Goal: Task Accomplishment & Management: Manage account settings

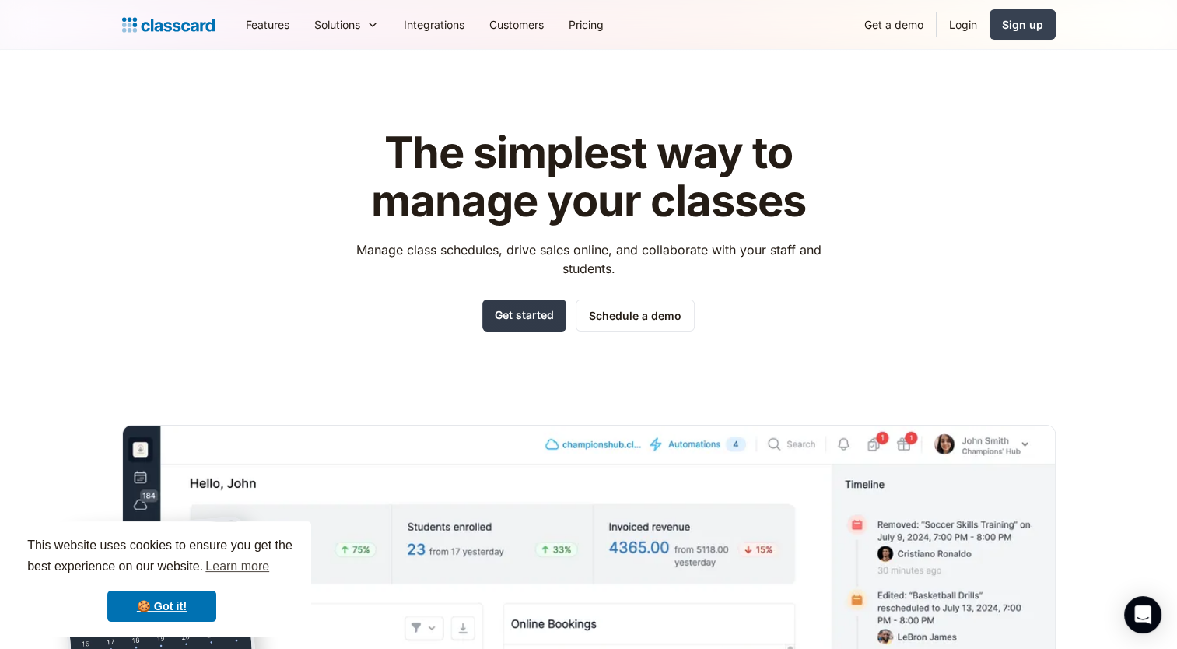
click at [523, 319] on link "Get started" at bounding box center [524, 315] width 84 height 32
click at [1023, 33] on div "Sign up" at bounding box center [1022, 24] width 41 height 16
click at [972, 23] on link "Login" at bounding box center [962, 24] width 53 height 35
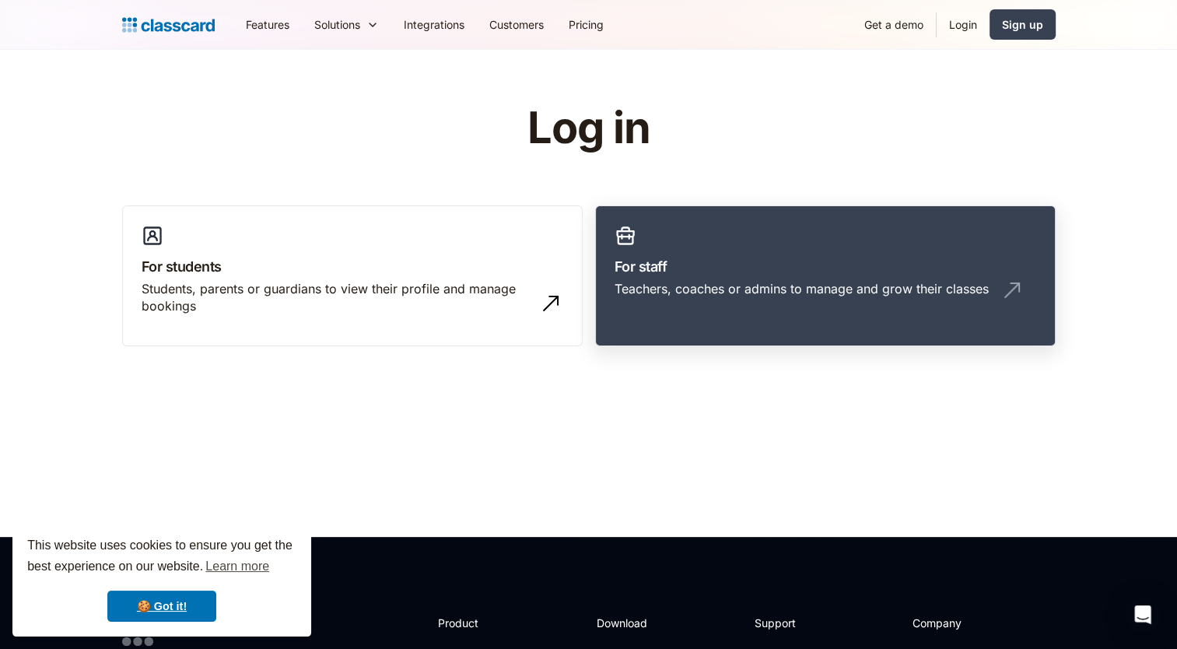
click at [818, 252] on link "For staff Teachers, coaches or admins to manage and grow their classes" at bounding box center [825, 276] width 460 height 142
